Goal: Task Accomplishment & Management: Complete application form

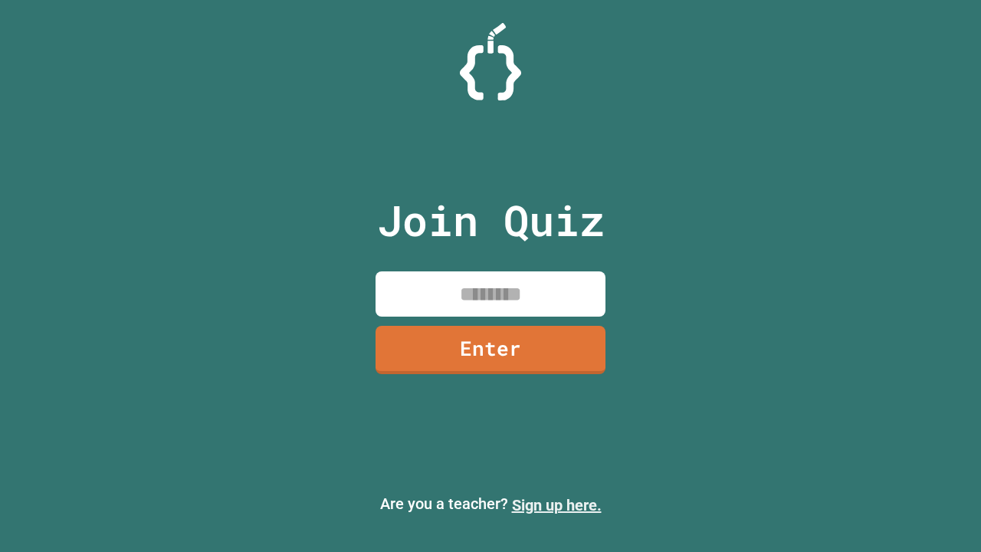
click at [556, 505] on link "Sign up here." at bounding box center [557, 505] width 90 height 18
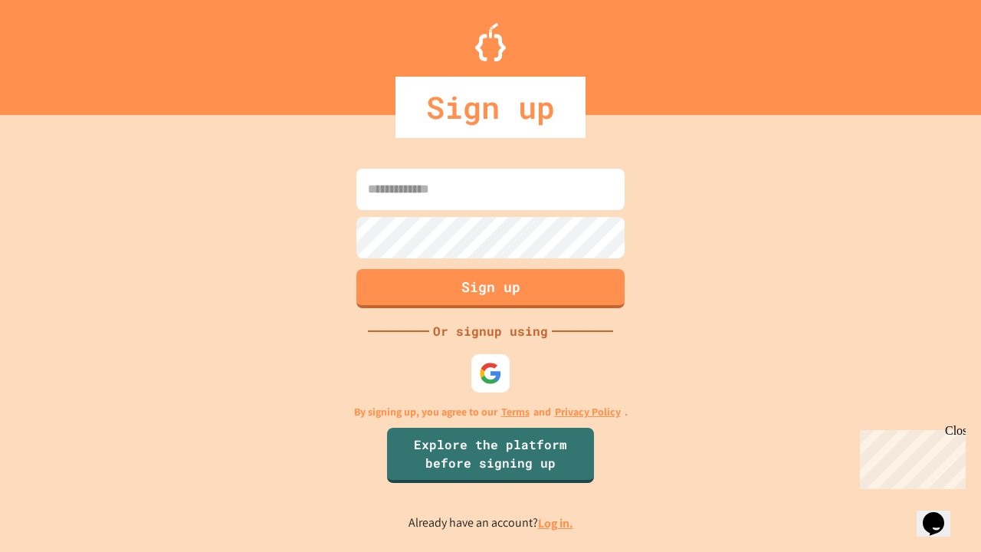
click at [556, 523] on link "Log in." at bounding box center [555, 523] width 35 height 16
